Goal: Task Accomplishment & Management: Use online tool/utility

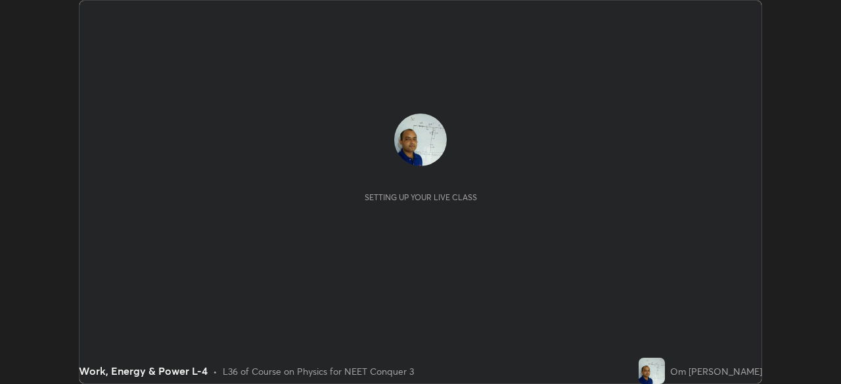
scroll to position [384, 841]
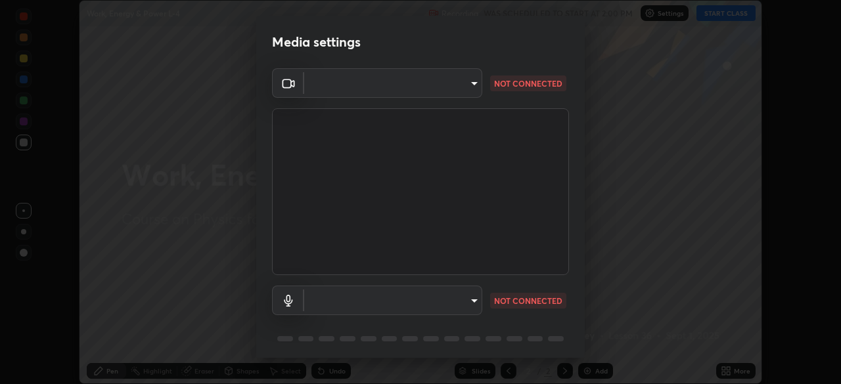
type input "cb8c6b6b4a50c5c6d626de20ccb3fd73f31987ea2ecc1878d3d31a5f1bf4ae53"
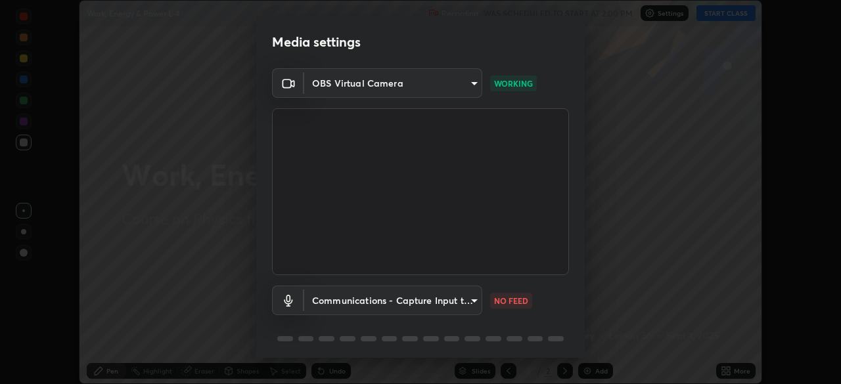
click at [469, 305] on body "Erase all Work, Energy & Power L-4 Recording WAS SCHEDULED TO START AT 2:00 PM …" at bounding box center [420, 192] width 841 height 384
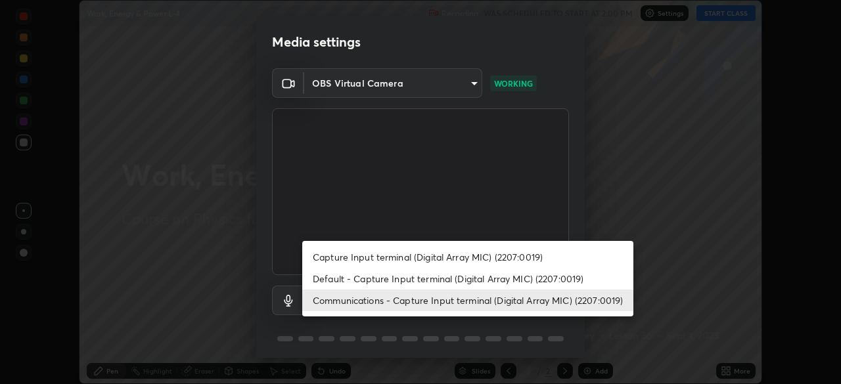
click at [446, 280] on li "Default - Capture Input terminal (Digital Array MIC) (2207:0019)" at bounding box center [467, 279] width 331 height 22
type input "default"
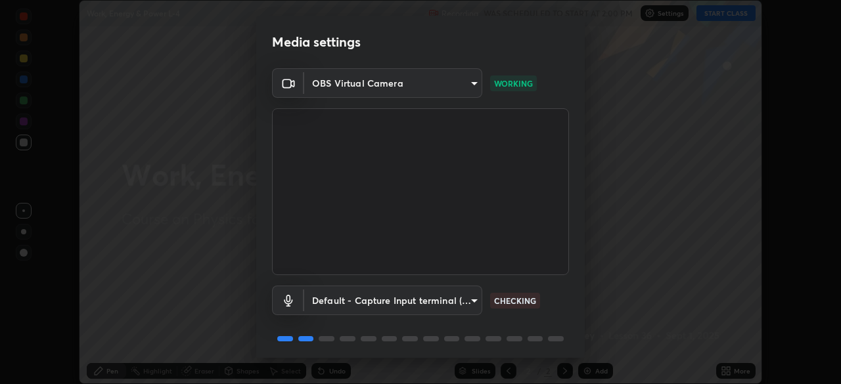
scroll to position [47, 0]
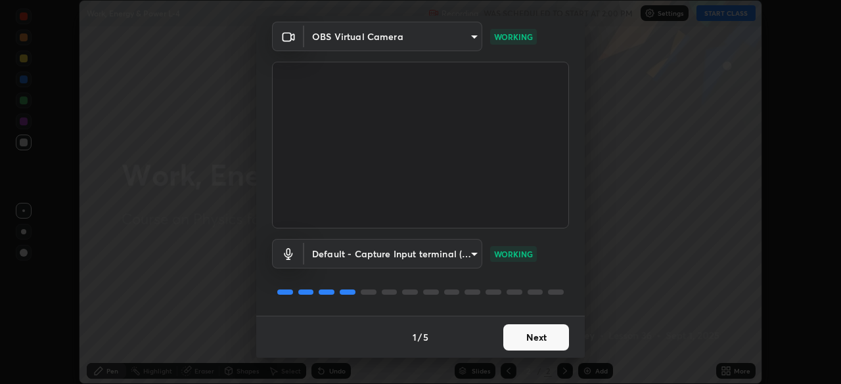
click at [535, 336] on button "Next" at bounding box center [536, 338] width 66 height 26
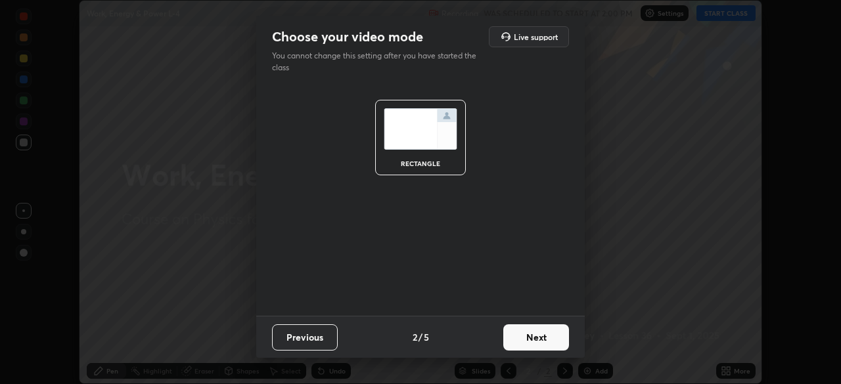
scroll to position [0, 0]
click at [534, 338] on button "Next" at bounding box center [536, 338] width 66 height 26
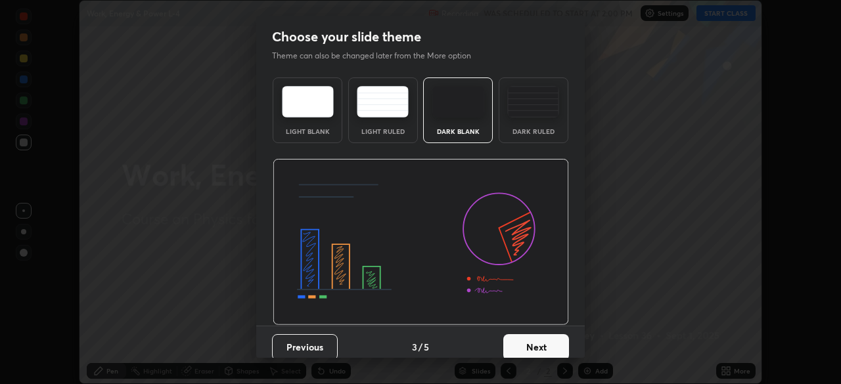
click at [532, 344] on button "Next" at bounding box center [536, 348] width 66 height 26
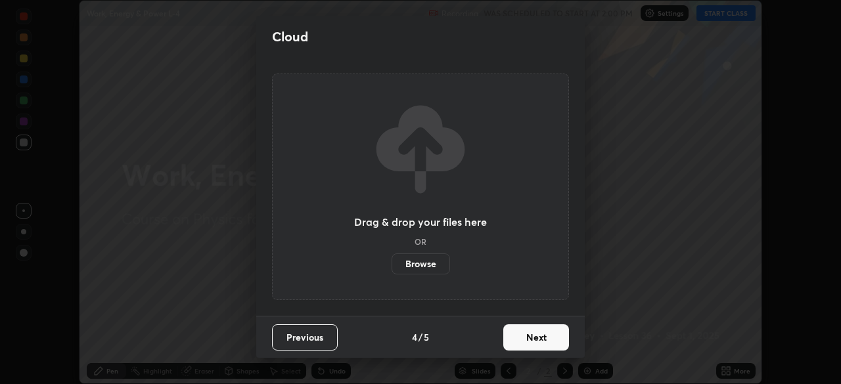
click at [532, 343] on button "Next" at bounding box center [536, 338] width 66 height 26
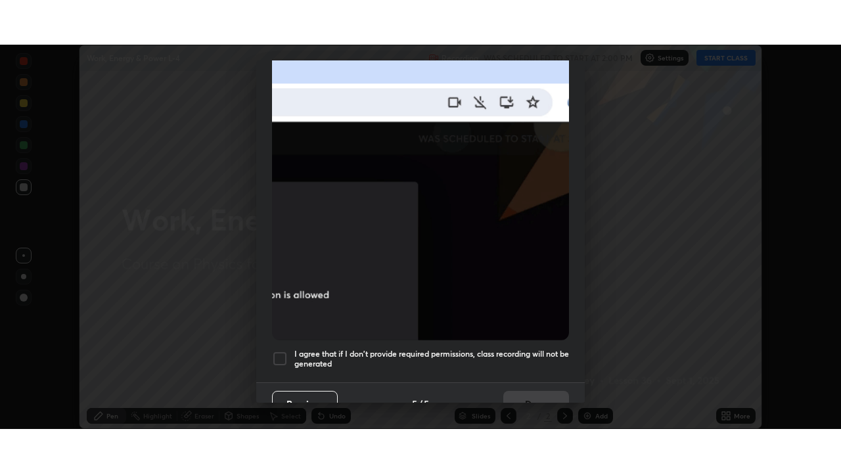
scroll to position [315, 0]
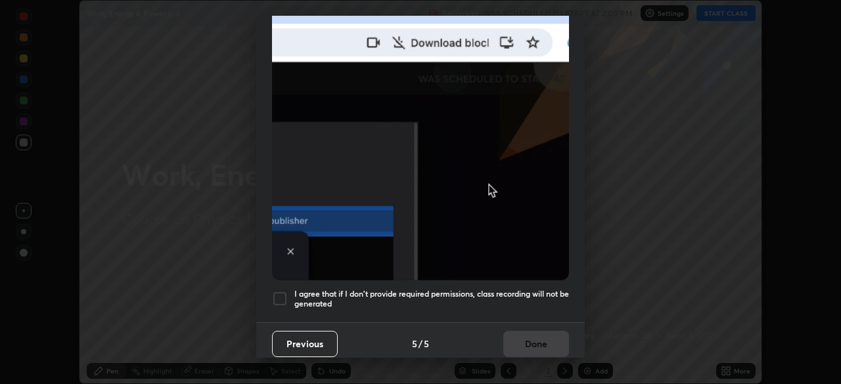
click at [279, 291] on div at bounding box center [280, 299] width 16 height 16
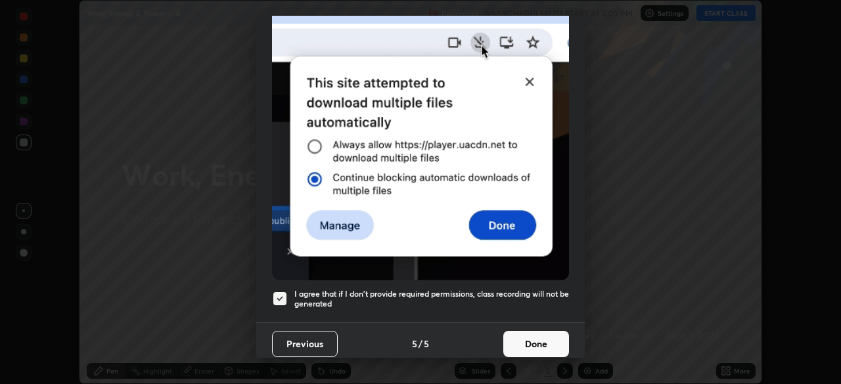
click at [530, 337] on button "Done" at bounding box center [536, 344] width 66 height 26
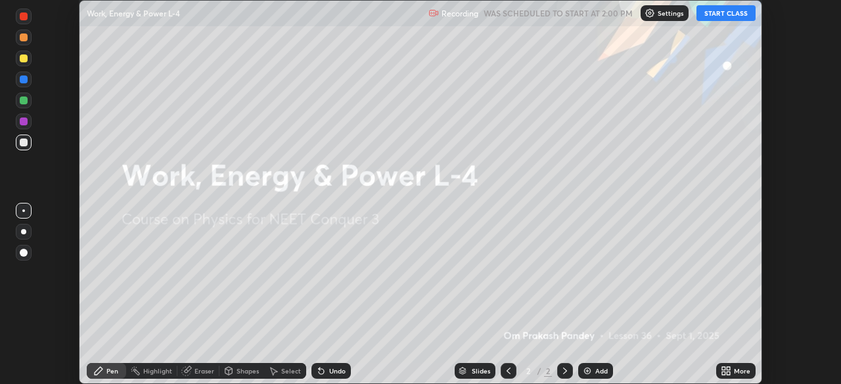
click at [726, 12] on button "START CLASS" at bounding box center [726, 13] width 59 height 16
click at [727, 371] on icon at bounding box center [726, 371] width 11 height 11
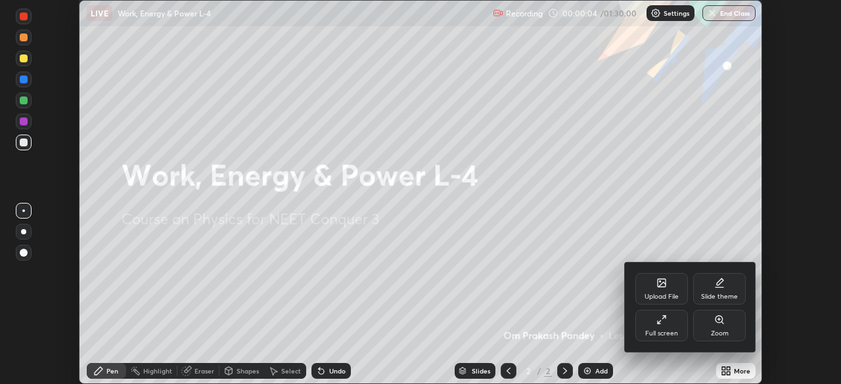
click at [659, 318] on icon at bounding box center [662, 320] width 11 height 11
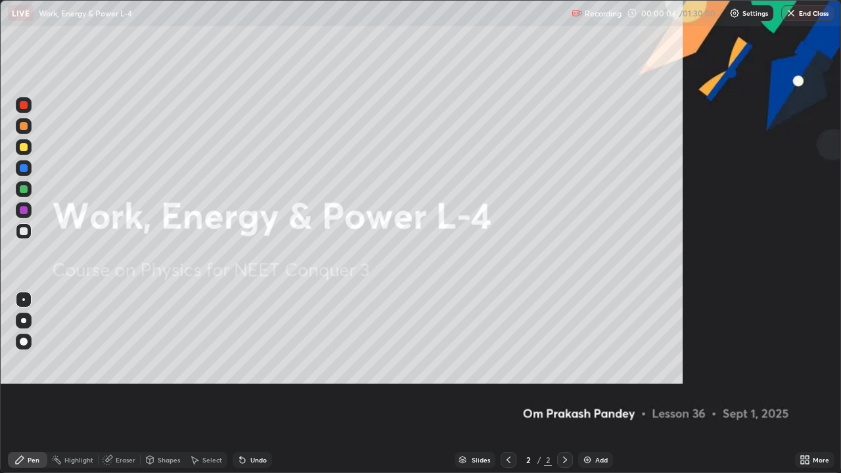
scroll to position [473, 841]
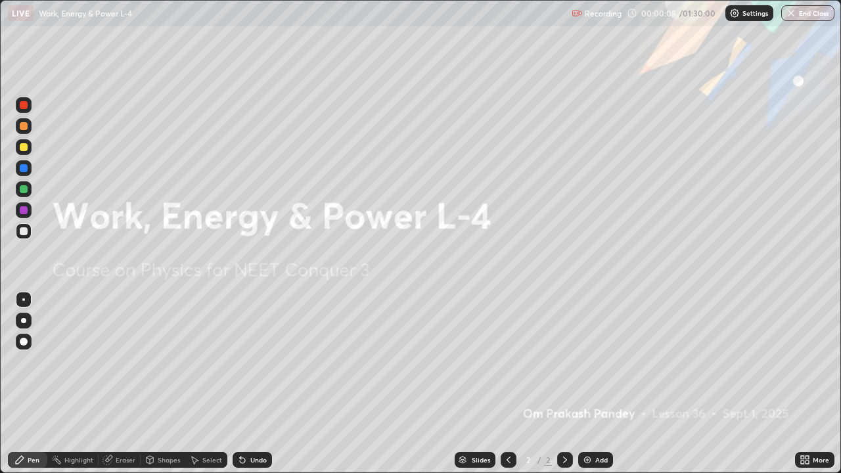
click at [584, 384] on img at bounding box center [587, 460] width 11 height 11
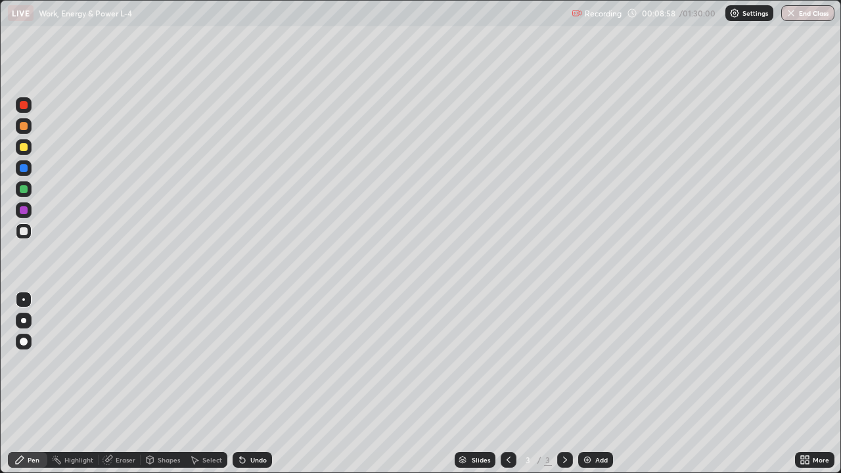
click at [22, 232] on div at bounding box center [24, 231] width 8 height 8
click at [26, 147] on div at bounding box center [24, 147] width 8 height 8
click at [585, 384] on img at bounding box center [587, 460] width 11 height 11
click at [23, 149] on div at bounding box center [24, 147] width 8 height 8
click at [23, 233] on div at bounding box center [24, 231] width 8 height 8
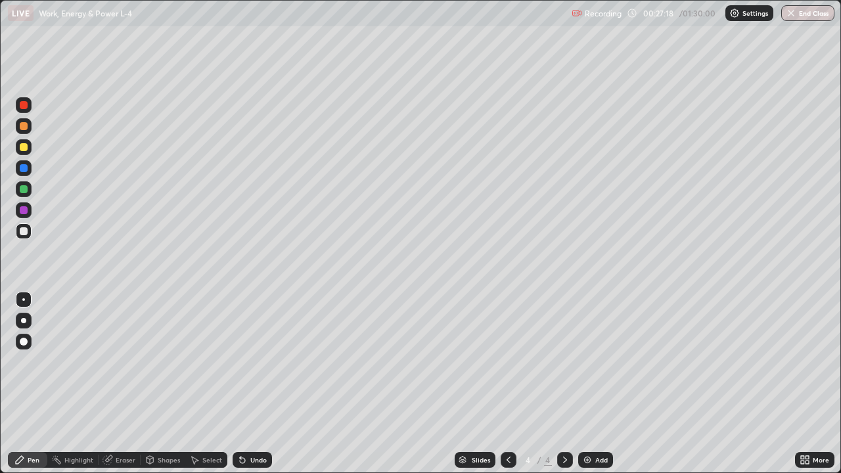
click at [27, 147] on div at bounding box center [24, 147] width 8 height 8
click at [26, 231] on div at bounding box center [24, 231] width 8 height 8
click at [584, 384] on img at bounding box center [587, 460] width 11 height 11
click at [21, 149] on div at bounding box center [24, 147] width 8 height 8
click at [125, 384] on div "Eraser" at bounding box center [126, 460] width 20 height 7
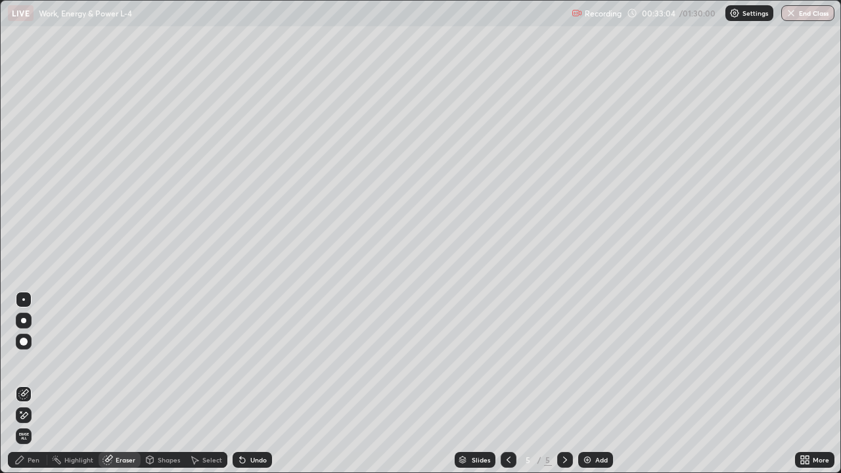
click at [39, 384] on div "Pen" at bounding box center [27, 460] width 39 height 16
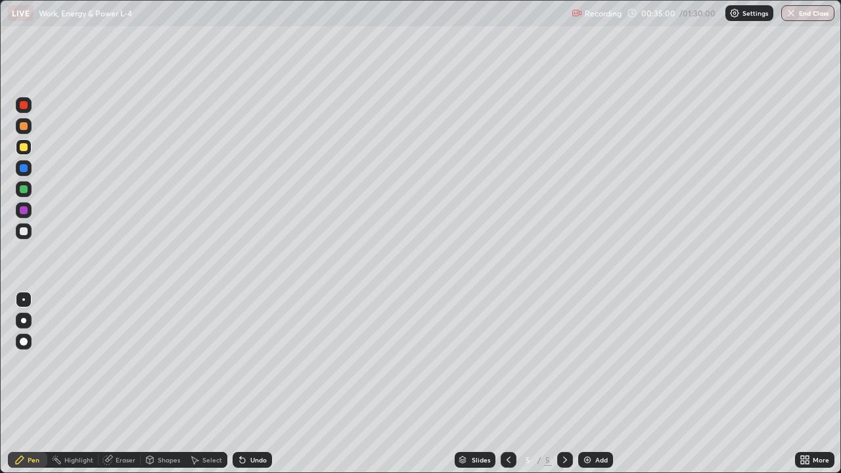
click at [26, 232] on div at bounding box center [24, 231] width 8 height 8
click at [583, 384] on img at bounding box center [587, 460] width 11 height 11
click at [20, 149] on div at bounding box center [24, 147] width 8 height 8
click at [506, 384] on icon at bounding box center [508, 460] width 11 height 11
click at [587, 384] on img at bounding box center [587, 460] width 11 height 11
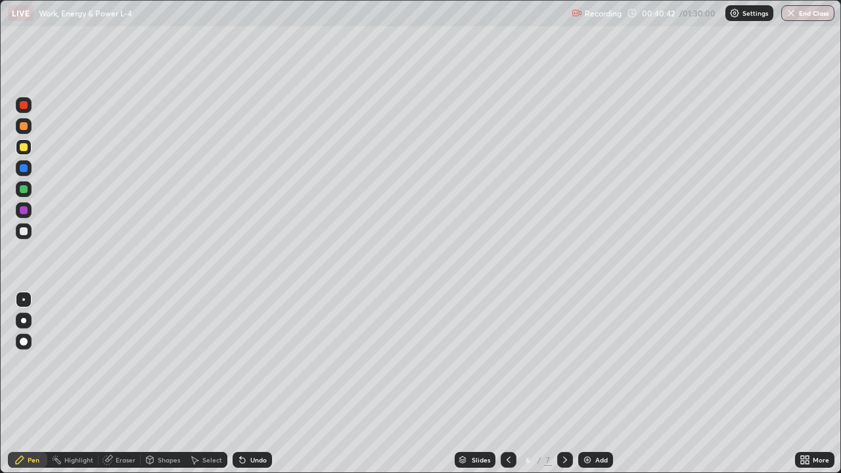
click at [26, 232] on div at bounding box center [24, 231] width 8 height 8
click at [580, 384] on div "Add" at bounding box center [595, 460] width 35 height 16
click at [23, 149] on div at bounding box center [24, 147] width 8 height 8
click at [22, 145] on div at bounding box center [24, 147] width 8 height 8
click at [25, 188] on div at bounding box center [24, 189] width 8 height 8
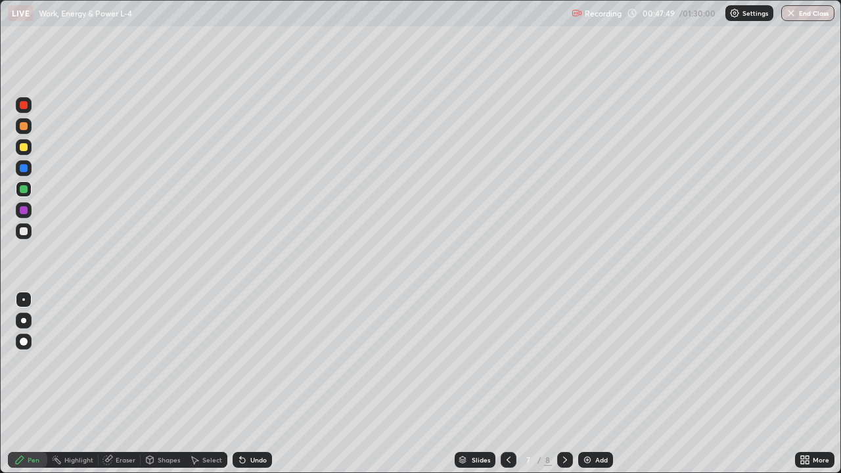
click at [120, 384] on div "Eraser" at bounding box center [126, 460] width 20 height 7
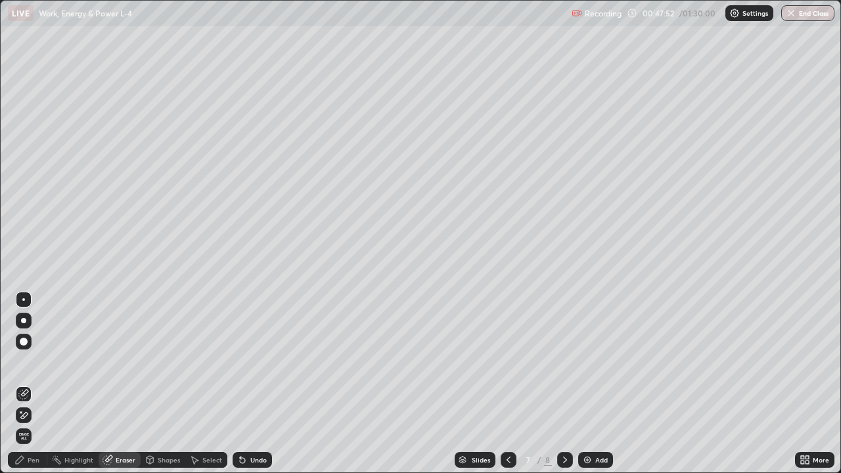
click at [31, 384] on div "Pen" at bounding box center [34, 460] width 12 height 7
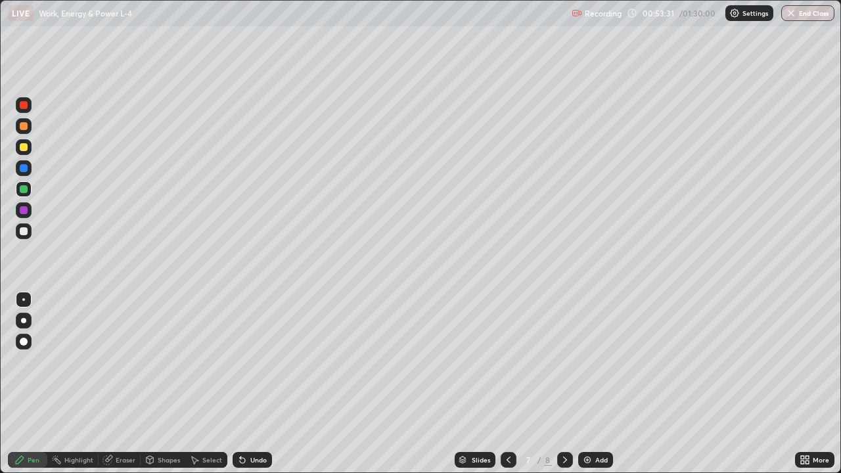
click at [583, 384] on img at bounding box center [587, 460] width 11 height 11
click at [24, 149] on div at bounding box center [24, 147] width 8 height 8
click at [501, 384] on div at bounding box center [509, 460] width 16 height 16
click at [560, 384] on icon at bounding box center [565, 460] width 11 height 11
click at [23, 233] on div at bounding box center [24, 231] width 8 height 8
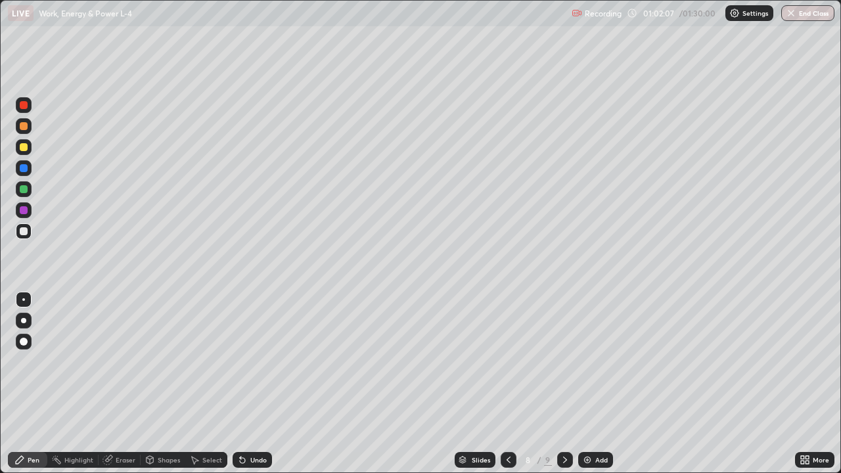
click at [590, 384] on img at bounding box center [587, 460] width 11 height 11
click at [24, 149] on div at bounding box center [24, 147] width 8 height 8
click at [23, 148] on div at bounding box center [24, 147] width 8 height 8
click at [126, 384] on div "Eraser" at bounding box center [126, 460] width 20 height 7
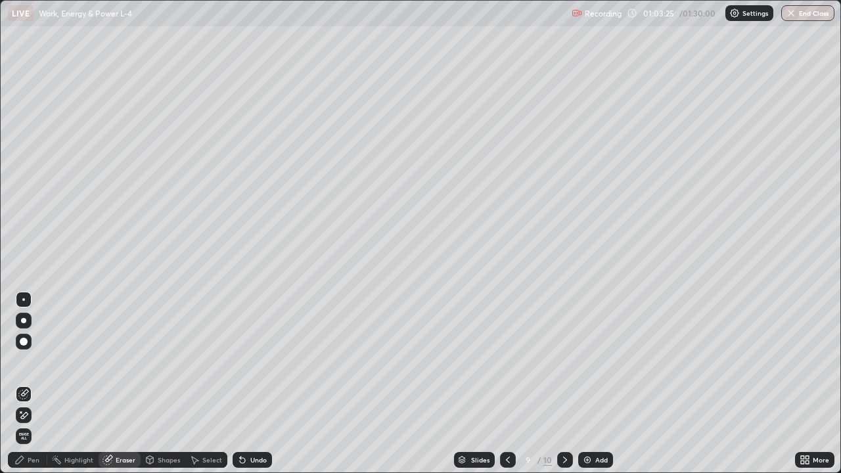
click at [33, 384] on div "Pen" at bounding box center [34, 460] width 12 height 7
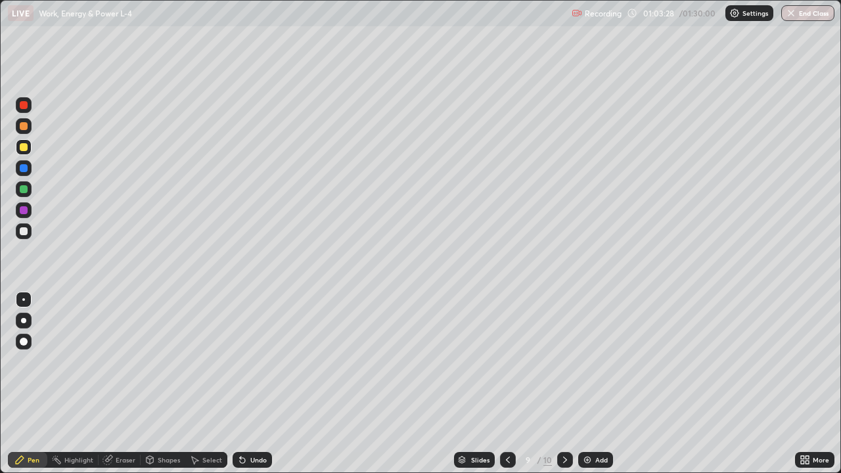
click at [22, 234] on div at bounding box center [24, 231] width 8 height 8
click at [28, 149] on div at bounding box center [24, 147] width 16 height 16
click at [25, 228] on div at bounding box center [24, 231] width 8 height 8
click at [24, 189] on div at bounding box center [24, 189] width 8 height 8
click at [25, 148] on div at bounding box center [24, 147] width 8 height 8
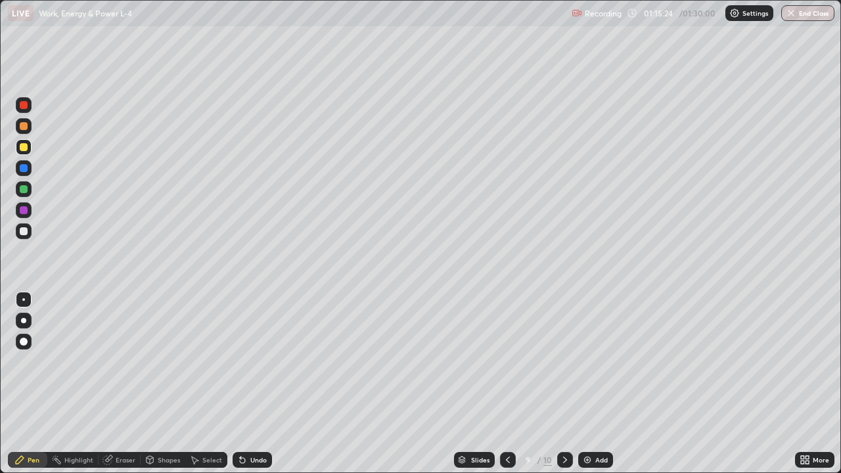
click at [28, 237] on div at bounding box center [24, 231] width 16 height 16
click at [584, 384] on img at bounding box center [587, 460] width 11 height 11
click at [26, 145] on div at bounding box center [24, 147] width 8 height 8
click at [24, 148] on div at bounding box center [24, 147] width 8 height 8
click at [25, 231] on div at bounding box center [24, 231] width 8 height 8
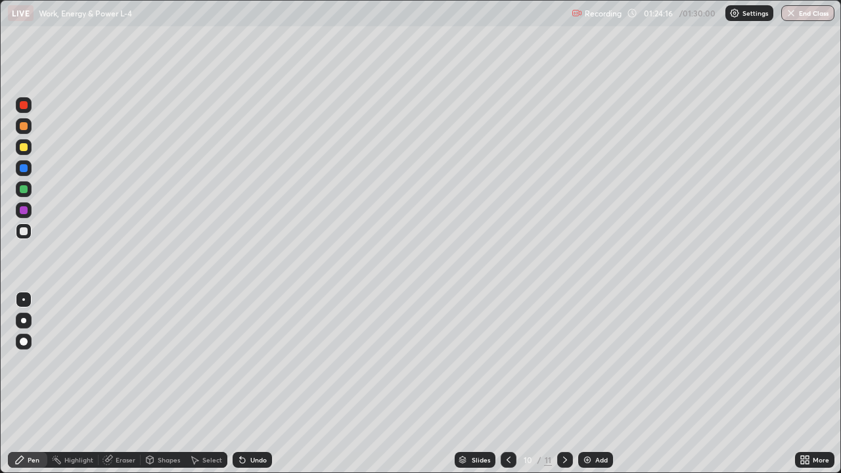
click at [670, 384] on div "Slides 10 / 11 Add" at bounding box center [533, 460] width 523 height 26
click at [811, 14] on button "End Class" at bounding box center [807, 13] width 53 height 16
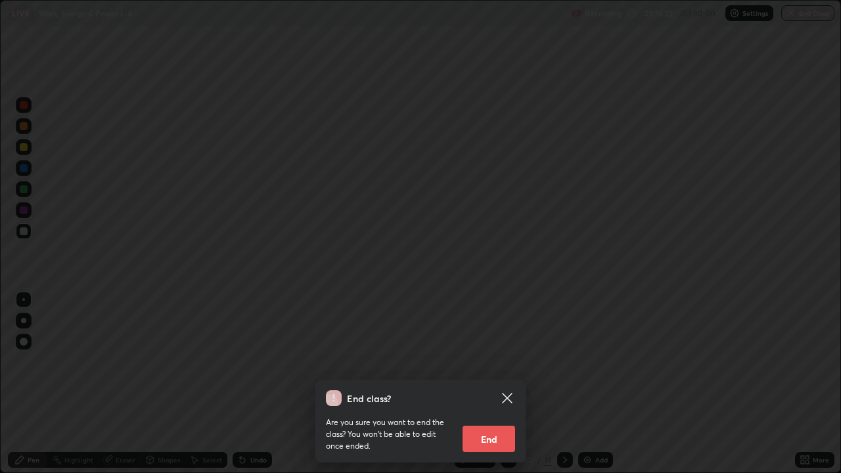
click at [490, 384] on button "End" at bounding box center [489, 439] width 53 height 26
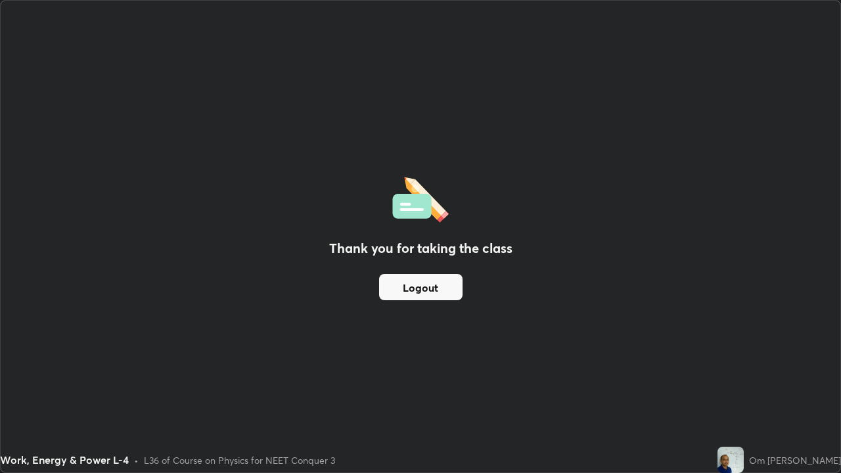
click at [416, 287] on button "Logout" at bounding box center [420, 287] width 83 height 26
click at [427, 279] on button "Logout" at bounding box center [420, 287] width 83 height 26
click at [425, 287] on button "Logout" at bounding box center [420, 287] width 83 height 26
click at [418, 287] on button "Logout" at bounding box center [420, 287] width 83 height 26
